Goal: Task Accomplishment & Management: Use online tool/utility

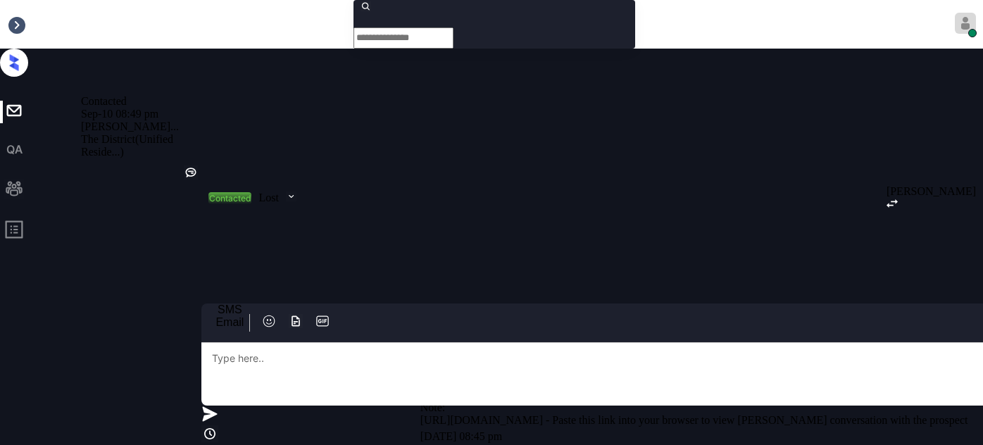
scroll to position [632, 0]
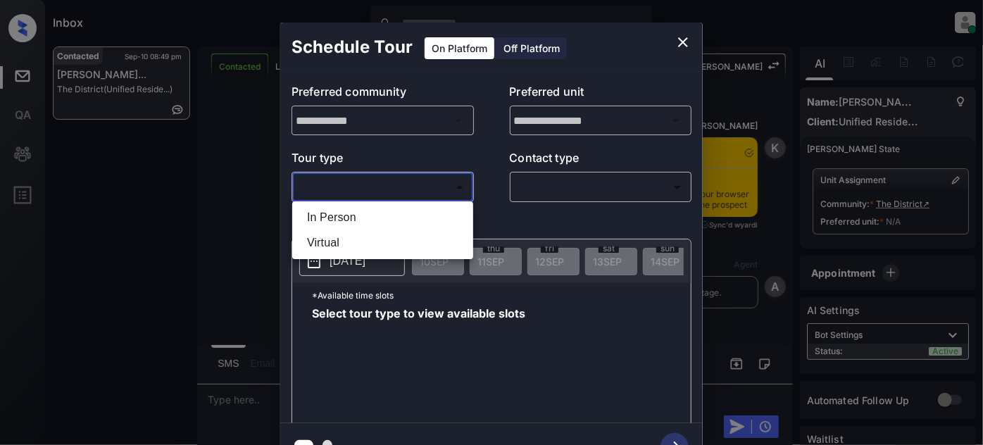
scroll to position [632, 0]
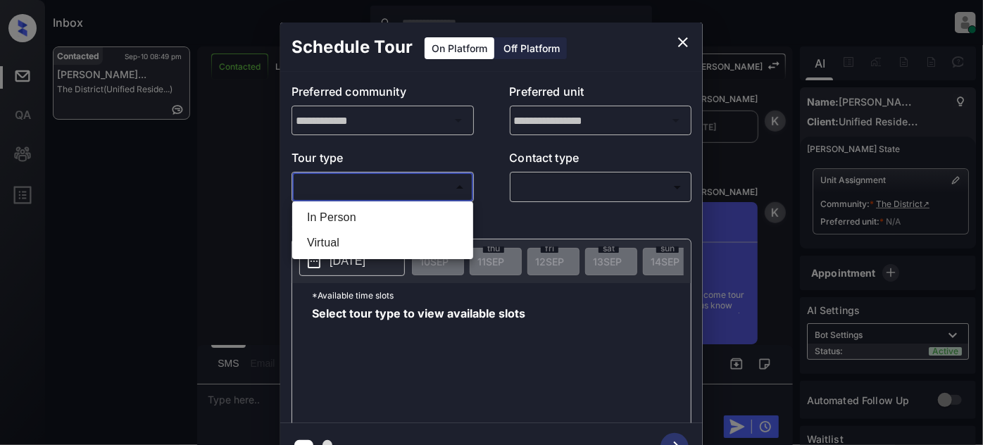
click at [684, 32] on div at bounding box center [491, 222] width 983 height 445
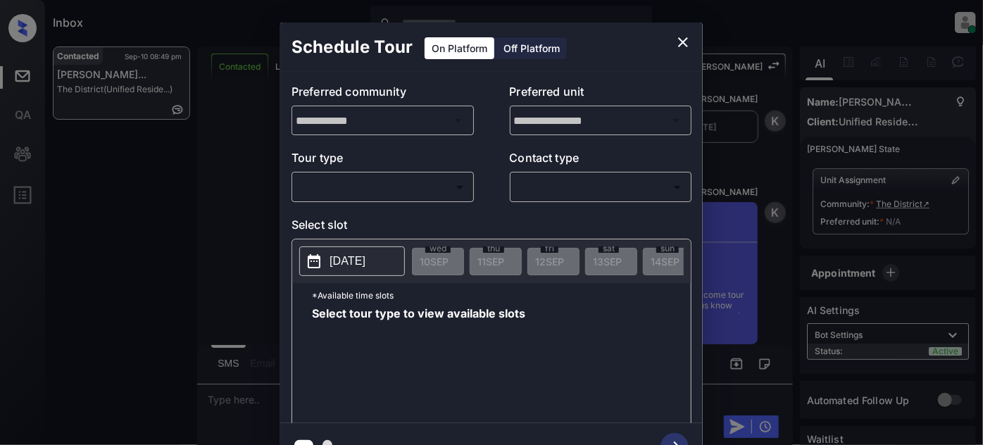
click at [672, 25] on div "Schedule Tour On Platform Off Platform" at bounding box center [491, 47] width 423 height 49
click at [680, 36] on icon "close" at bounding box center [683, 42] width 17 height 17
